Goal: Transaction & Acquisition: Purchase product/service

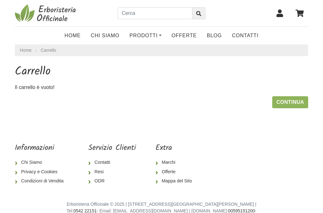
click at [305, 9] on link at bounding box center [300, 13] width 16 height 16
click at [285, 102] on link "Continua" at bounding box center [290, 102] width 36 height 12
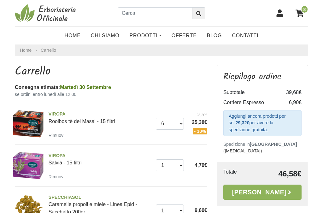
click at [155, 34] on link "Prodotti" at bounding box center [145, 35] width 42 height 13
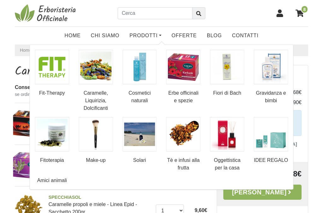
click at [100, 71] on img at bounding box center [95, 67] width 34 height 34
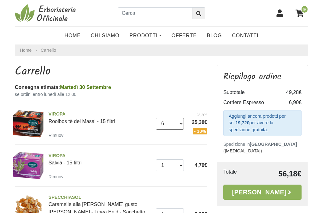
click at [182, 124] on select "0 (Rimuovi) 1 2 3 4 5 6 7 8" at bounding box center [170, 123] width 28 height 12
select select "7"
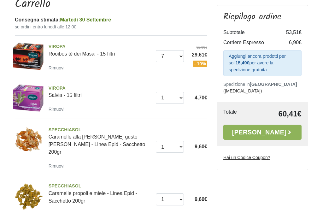
scroll to position [67, 0]
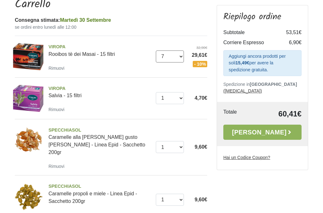
click at [180, 55] on select "0 (Rimuovi) 1 2 3 4 5 6 7 8" at bounding box center [170, 56] width 28 height 12
select select "3"
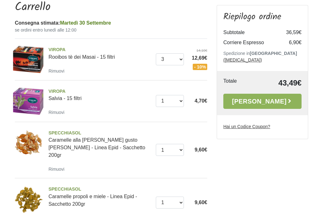
scroll to position [64, 0]
click at [60, 114] on small "Rimuovi" at bounding box center [57, 112] width 16 height 5
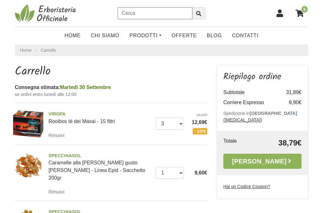
click at [159, 14] on input "text" at bounding box center [154, 13] width 75 height 12
type input "Salvia"
click at [198, 13] on button "submit" at bounding box center [198, 13] width 13 height 12
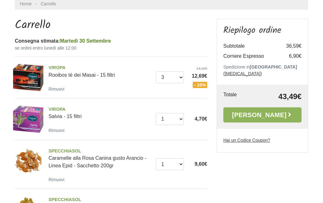
scroll to position [46, 0]
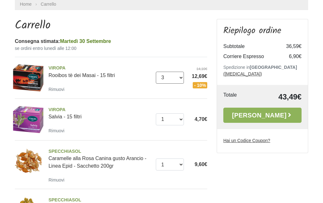
click at [183, 78] on select "0 ([GEOGRAPHIC_DATA]) 1 2 3 4 5 6 7 8" at bounding box center [170, 77] width 28 height 12
select select "4"
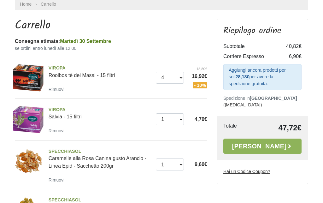
scroll to position [46, 0]
click at [261, 138] on link "[PERSON_NAME]" at bounding box center [262, 145] width 78 height 15
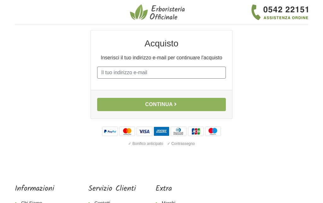
click at [173, 71] on input "E-mail" at bounding box center [161, 72] width 128 height 12
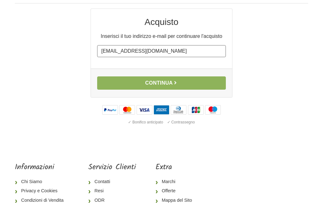
scroll to position [23, 0]
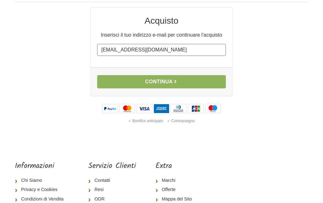
type input "gloriacheli64@gmail.com"
click at [162, 82] on button "Continua" at bounding box center [161, 81] width 128 height 13
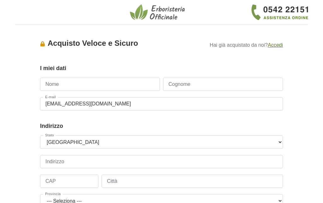
click at [94, 84] on input "Nome" at bounding box center [100, 83] width 120 height 13
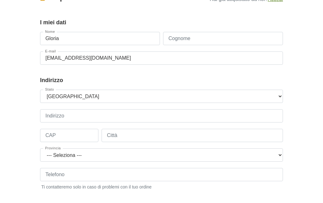
type input "Gloria"
click at [197, 39] on input "Cognome" at bounding box center [223, 38] width 120 height 13
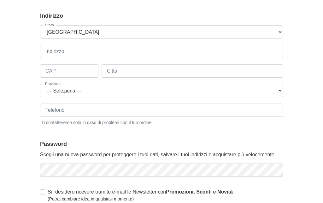
scroll to position [112, 0]
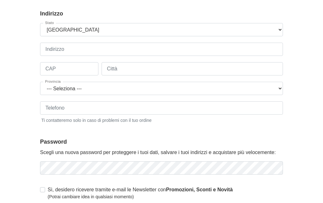
type input "Cheli"
click at [67, 54] on input "Indirizzo" at bounding box center [161, 49] width 243 height 13
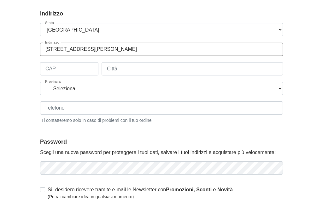
type input "Via G.Rovetta 8"
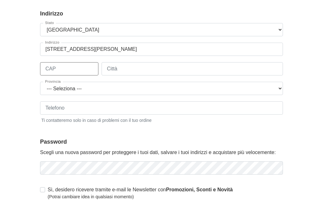
click at [70, 67] on input "CAP" at bounding box center [69, 68] width 58 height 13
type input "58100"
click at [134, 69] on input "Città" at bounding box center [191, 68] width 181 height 13
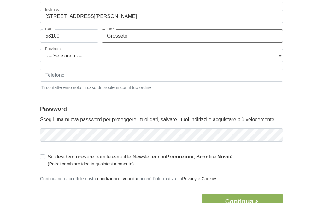
scroll to position [144, 0]
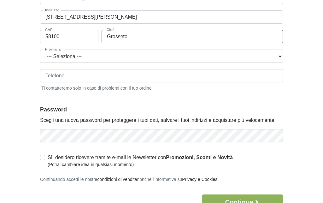
type input "Grosseto"
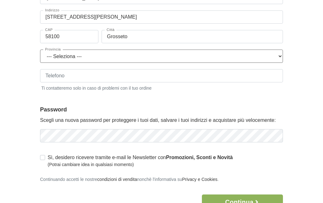
click at [83, 57] on select "--- Seleziona --- Agrigento Alessandria Ancona Aosta Arezzo Ascoli Piceno Asti …" at bounding box center [161, 55] width 243 height 13
select select "3880"
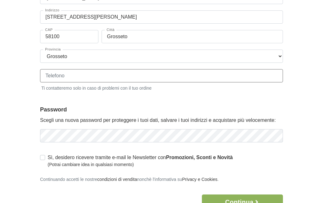
click at [77, 76] on input "Telefono" at bounding box center [161, 75] width 243 height 13
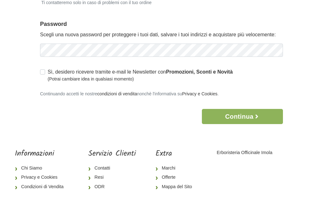
scroll to position [230, 0]
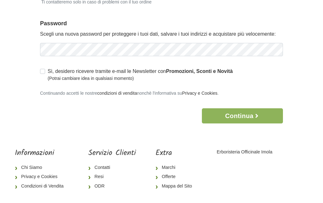
type input "3492996216"
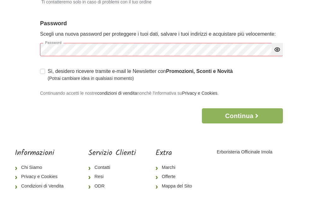
click at [279, 52] on icon "button" at bounding box center [277, 49] width 6 height 6
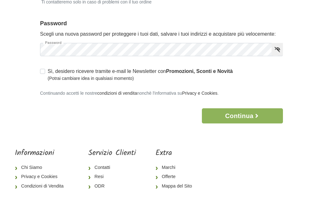
click at [249, 113] on button "Continua" at bounding box center [242, 115] width 81 height 15
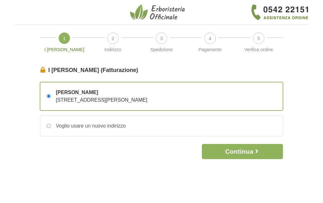
click at [238, 155] on button "Continua" at bounding box center [242, 151] width 81 height 15
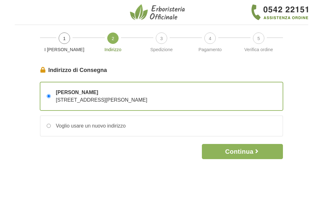
click at [237, 153] on button "Continua" at bounding box center [242, 151] width 81 height 15
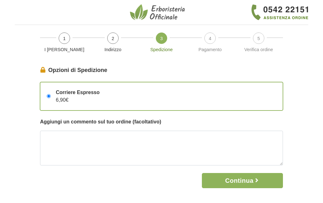
click at [239, 180] on button "Continua" at bounding box center [242, 180] width 81 height 15
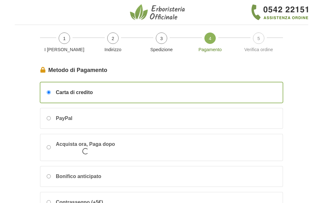
click at [164, 37] on span "3" at bounding box center [161, 37] width 11 height 11
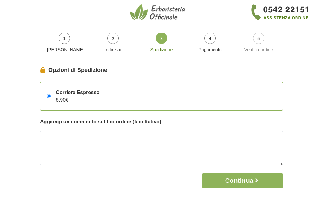
click at [113, 40] on span "2" at bounding box center [112, 37] width 11 height 11
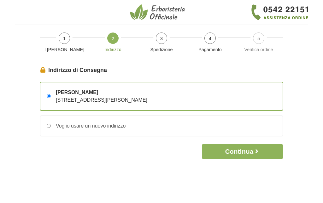
click at [67, 40] on span "1" at bounding box center [64, 37] width 11 height 11
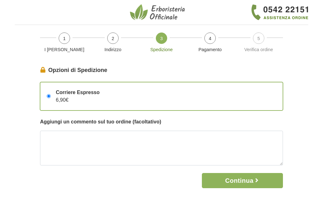
scroll to position [27, 0]
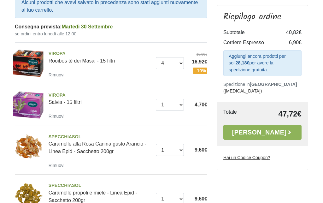
scroll to position [97, 0]
click at [70, 141] on link "SPECCHIASOL Caramelle alla [PERSON_NAME] gusto [PERSON_NAME] - Linea Epid - Sac…" at bounding box center [100, 143] width 103 height 21
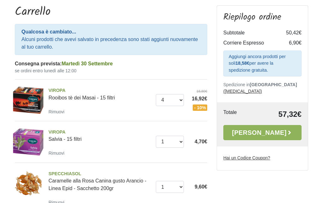
scroll to position [59, 0]
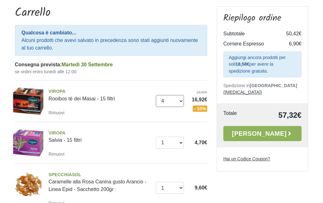
click at [179, 100] on select "0 ([GEOGRAPHIC_DATA]) 1 2 3 4 5 6 7 8" at bounding box center [170, 101] width 28 height 12
select select "7"
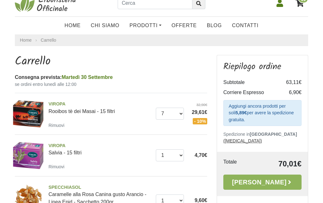
scroll to position [10, 0]
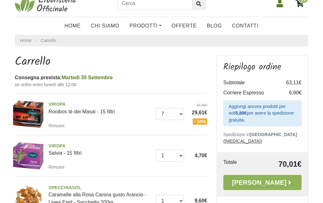
click at [150, 31] on link "Prodotti" at bounding box center [145, 26] width 42 height 13
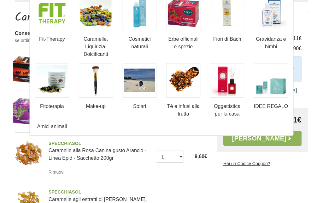
scroll to position [54, 0]
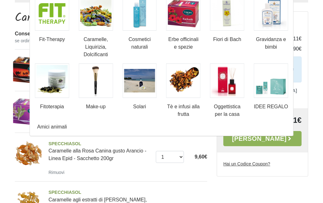
click at [269, 87] on img at bounding box center [271, 80] width 34 height 34
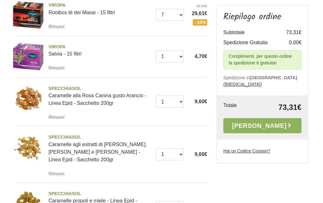
scroll to position [132, 0]
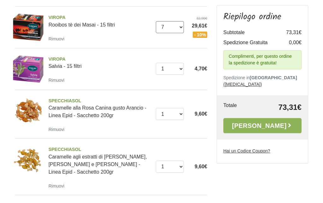
click at [179, 24] on select "0 ([GEOGRAPHIC_DATA]) 1 2 3 4 5 6 7 8" at bounding box center [170, 27] width 28 height 12
select select "5"
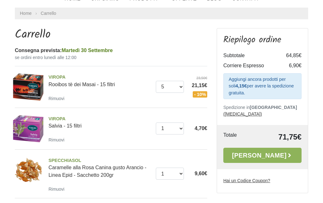
scroll to position [37, 0]
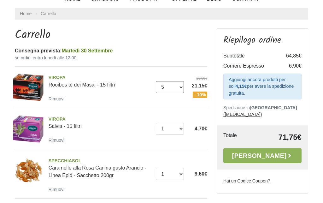
click at [183, 85] on select "0 (Rimuovi) 1 2 3 4 5 6 7 8" at bounding box center [170, 87] width 28 height 12
select select "6"
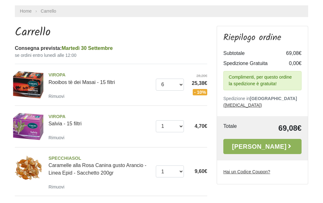
scroll to position [38, 0]
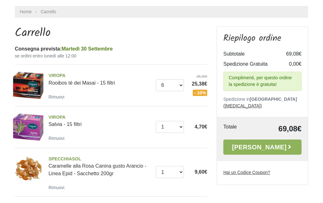
click at [260, 140] on link "[PERSON_NAME]" at bounding box center [262, 146] width 78 height 15
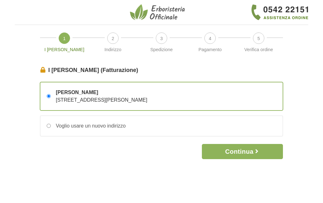
click at [245, 155] on button "Continua" at bounding box center [242, 151] width 81 height 15
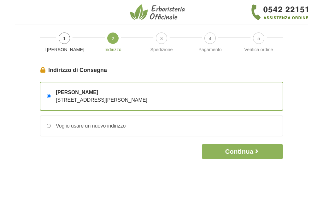
click at [248, 157] on button "Continua" at bounding box center [242, 151] width 81 height 15
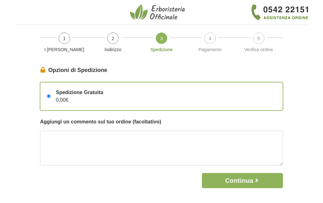
click at [67, 39] on span "1" at bounding box center [64, 37] width 11 height 11
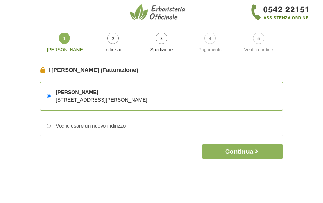
click at [113, 39] on span "2" at bounding box center [112, 37] width 11 height 11
click at [161, 40] on span "3" at bounding box center [161, 37] width 11 height 11
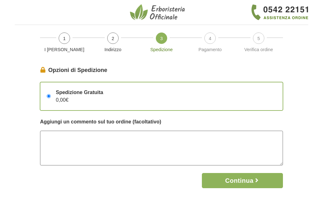
click at [103, 148] on textarea at bounding box center [161, 147] width 243 height 35
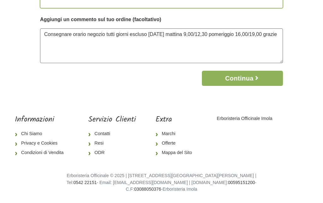
scroll to position [143, 0]
type textarea "Consegnare orario negozio tutti giorni escluso [DATE] mattina 9,00/12,30 pomeri…"
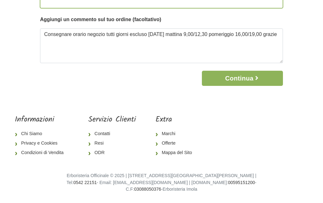
click at [242, 71] on button "Continua" at bounding box center [242, 78] width 81 height 15
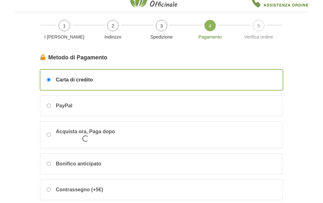
scroll to position [16, 0]
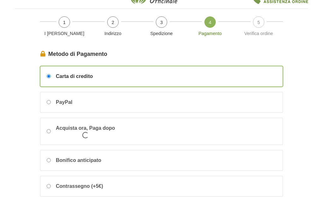
click at [219, 107] on div "PayPal" at bounding box center [161, 102] width 242 height 20
click at [51, 104] on input "PayPal" at bounding box center [49, 102] width 4 height 4
radio input "true"
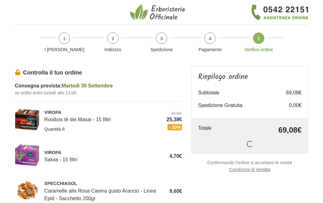
click at [213, 42] on span "4" at bounding box center [209, 37] width 11 height 11
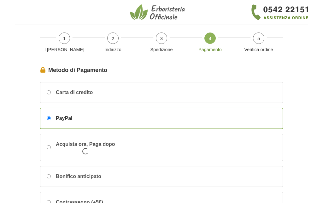
click at [66, 40] on span "1" at bounding box center [64, 37] width 11 height 11
